Goal: Task Accomplishment & Management: Manage account settings

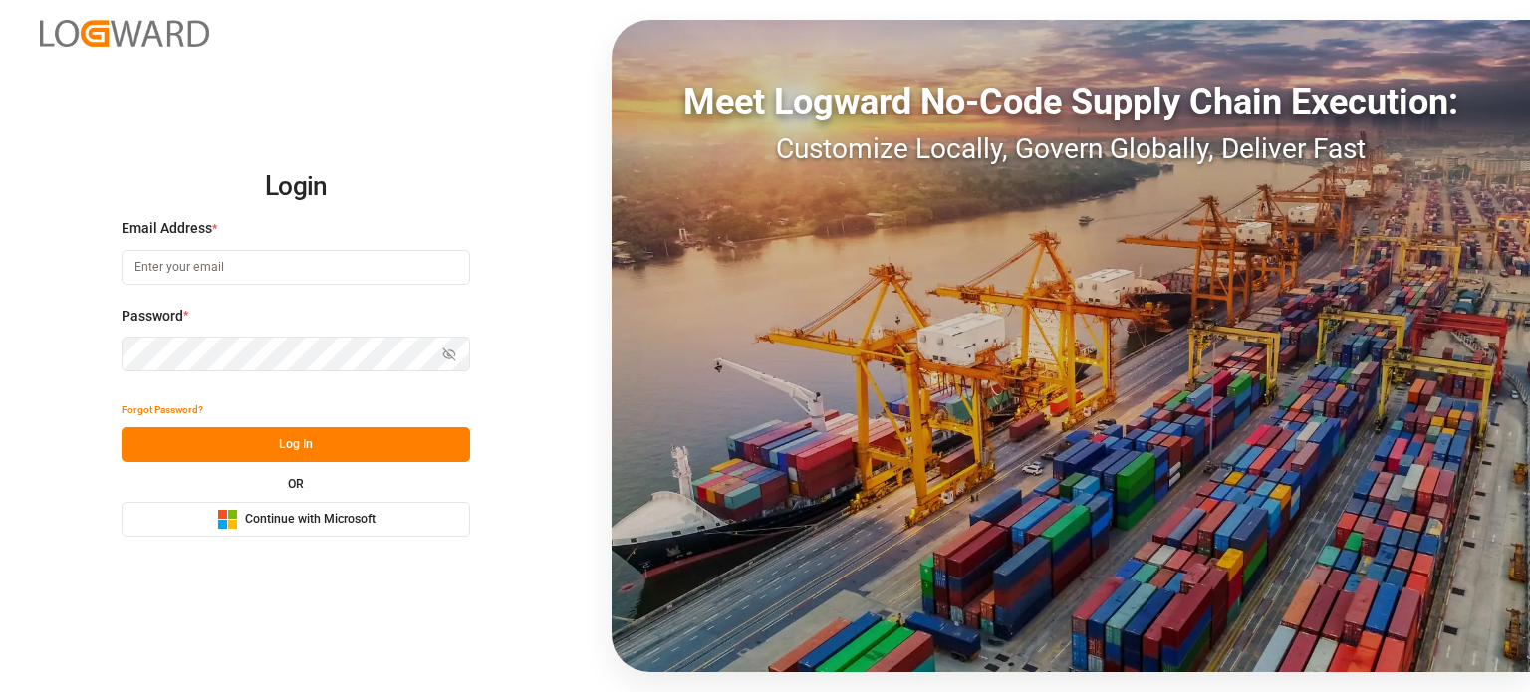
type input "[PERSON_NAME][EMAIL_ADDRESS][PERSON_NAME][DOMAIN_NAME]"
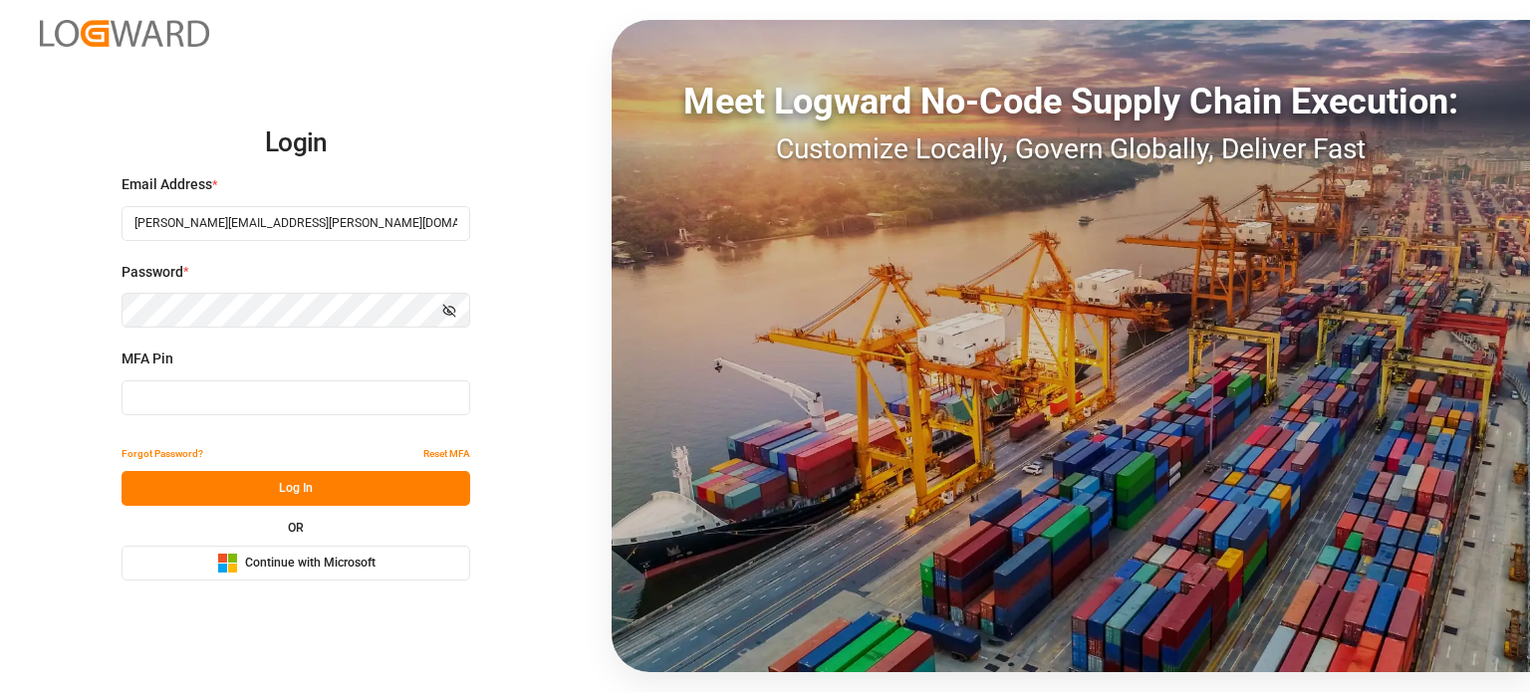
type input "722347"
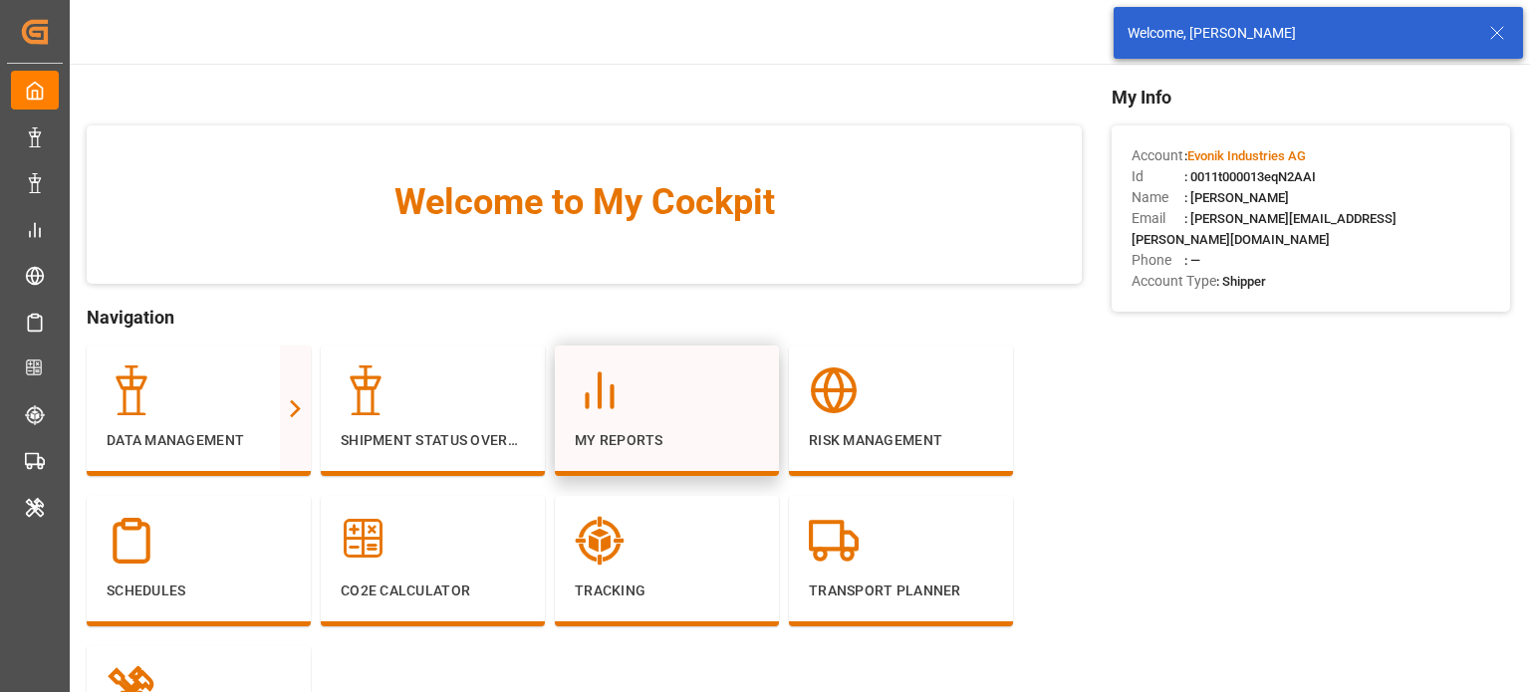
click at [696, 382] on div at bounding box center [667, 390] width 184 height 50
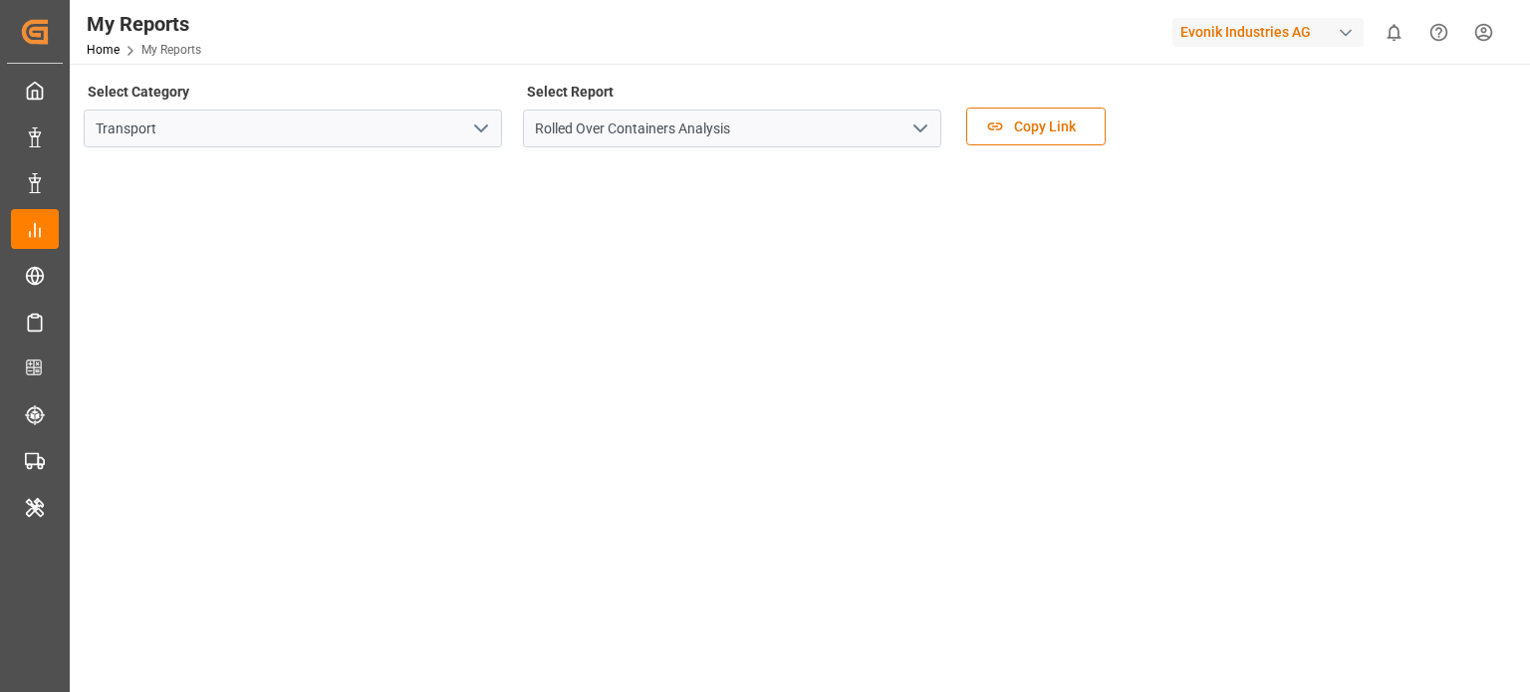
click at [1289, 36] on div "Evonik Industries AG" at bounding box center [1267, 32] width 191 height 29
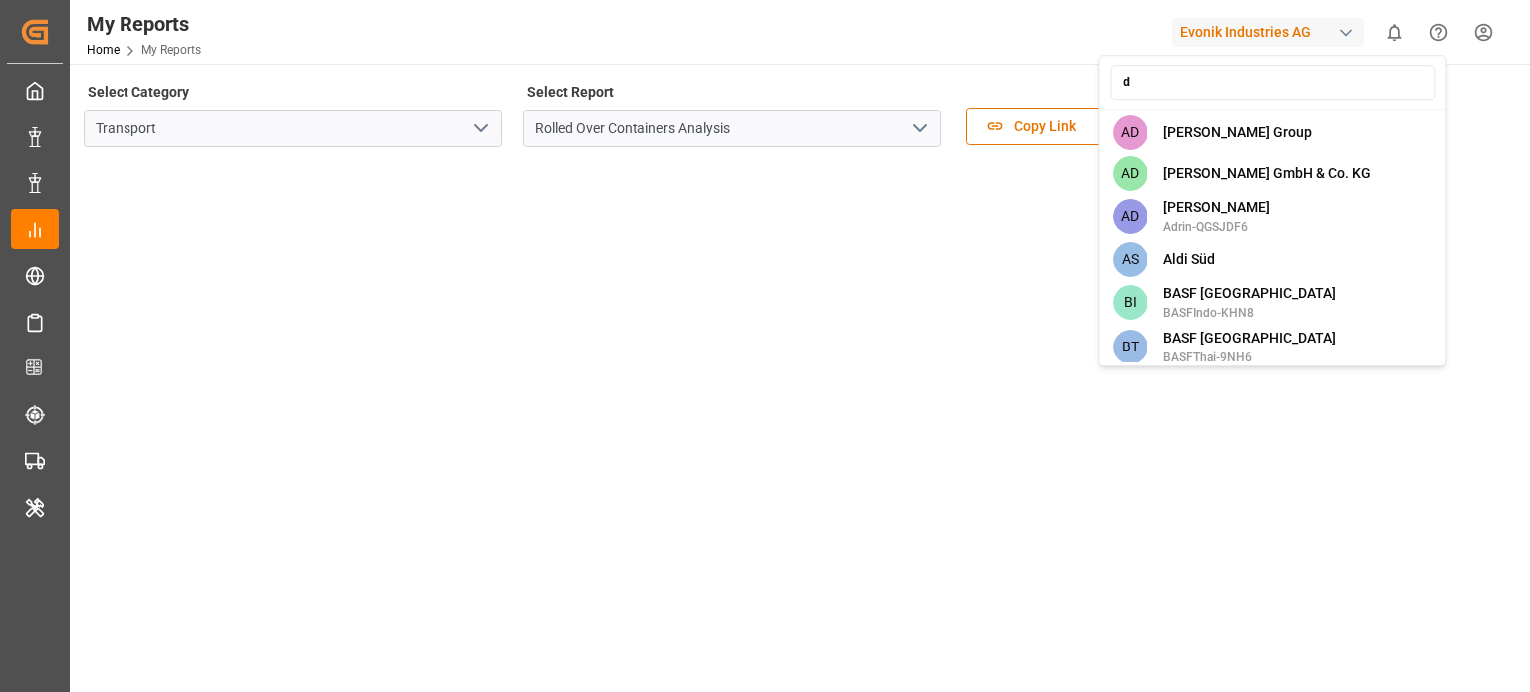
type input "da"
